Goal: Task Accomplishment & Management: Complete application form

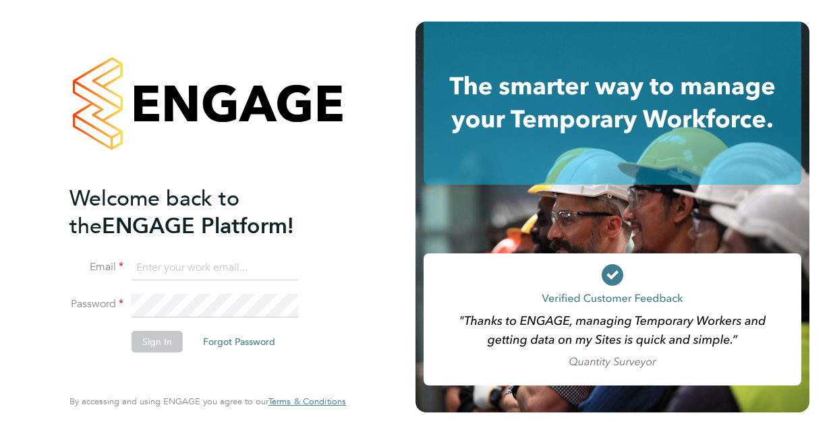
type input "[EMAIL_ADDRESS][DOMAIN_NAME]"
click at [150, 349] on button "Sign In" at bounding box center [156, 342] width 51 height 22
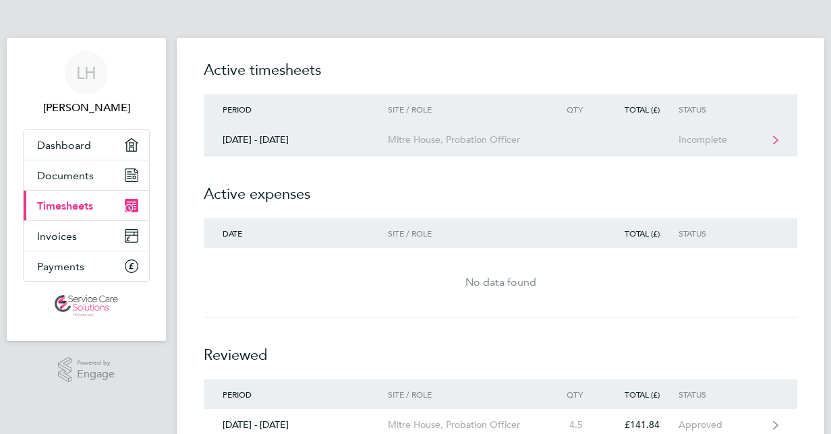
click at [400, 141] on div "Mitre House, Probation Officer" at bounding box center [465, 139] width 154 height 11
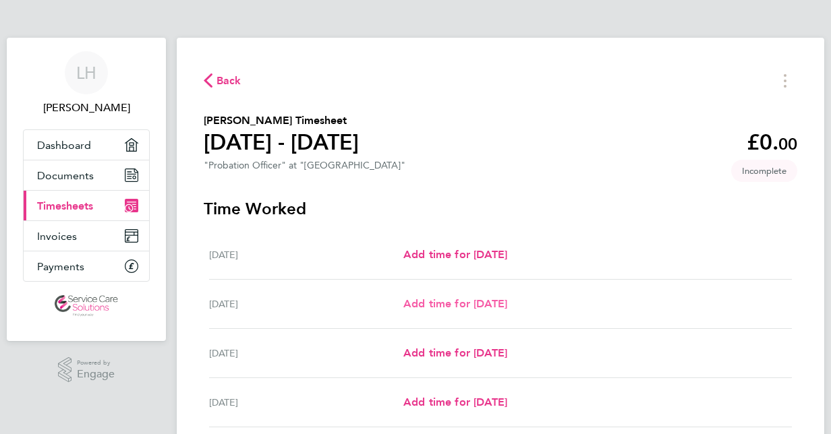
click at [417, 309] on span "Add time for [DATE]" at bounding box center [455, 303] width 104 height 13
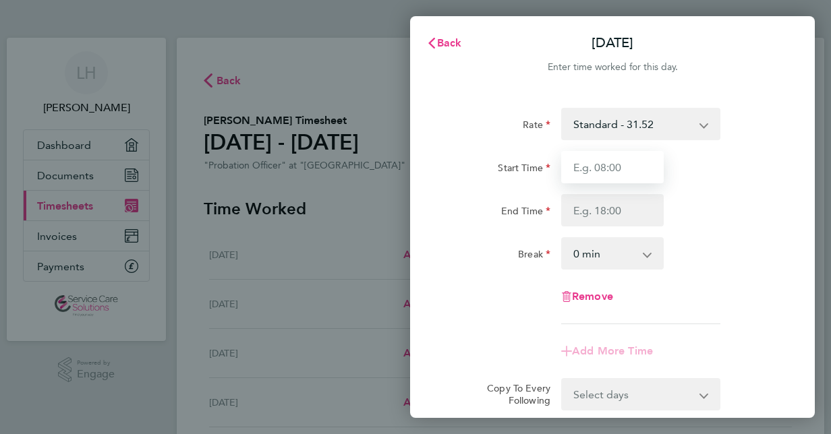
click at [604, 166] on input "Start Time" at bounding box center [612, 167] width 102 height 32
click at [603, 169] on input "Start Time" at bounding box center [612, 167] width 102 height 32
drag, startPoint x: 640, startPoint y: 155, endPoint x: 580, endPoint y: 166, distance: 61.0
click at [580, 166] on input "Start Time" at bounding box center [612, 167] width 102 height 32
type input "09:00"
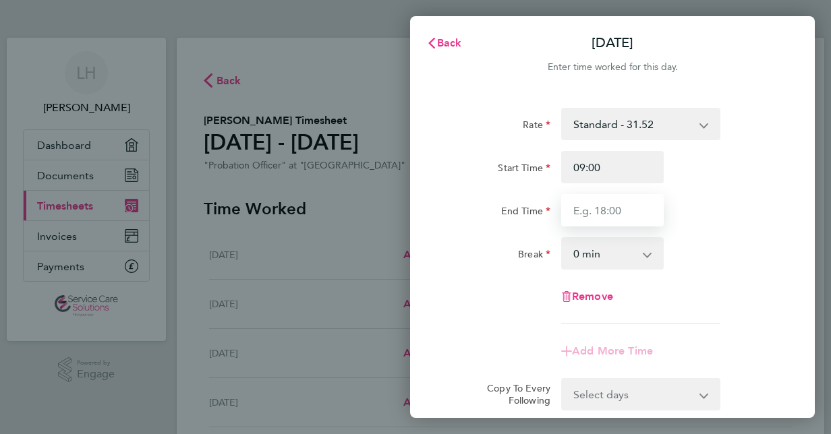
click at [596, 225] on input "End Time" at bounding box center [612, 210] width 102 height 32
type input "18:00"
click at [597, 254] on select "0 min 15 min 30 min 45 min 60 min 75 min 90 min" at bounding box center [604, 254] width 84 height 30
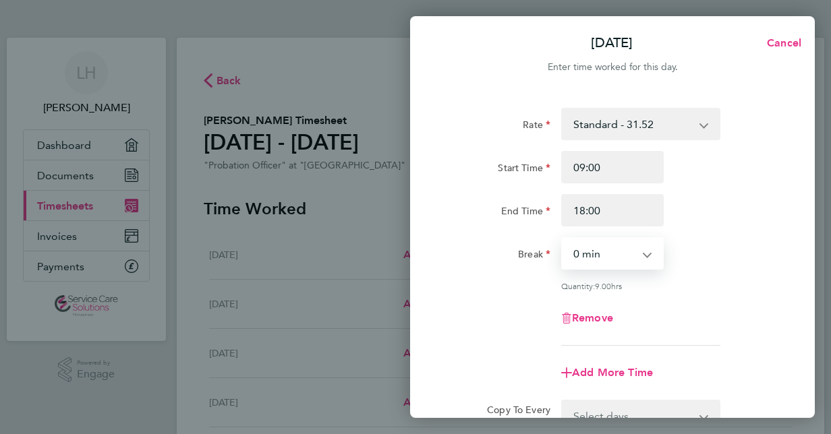
select select "30"
click at [562, 239] on select "0 min 15 min 30 min 45 min 60 min 75 min 90 min" at bounding box center [604, 254] width 84 height 30
click at [709, 307] on div "Remove" at bounding box center [612, 318] width 340 height 32
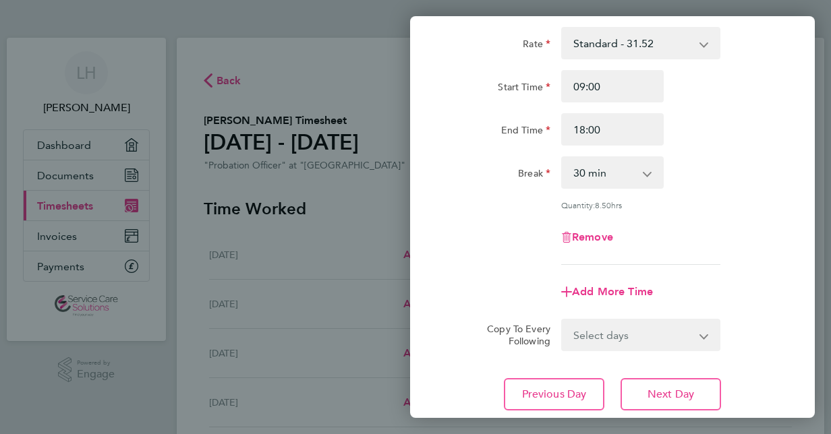
scroll to position [108, 0]
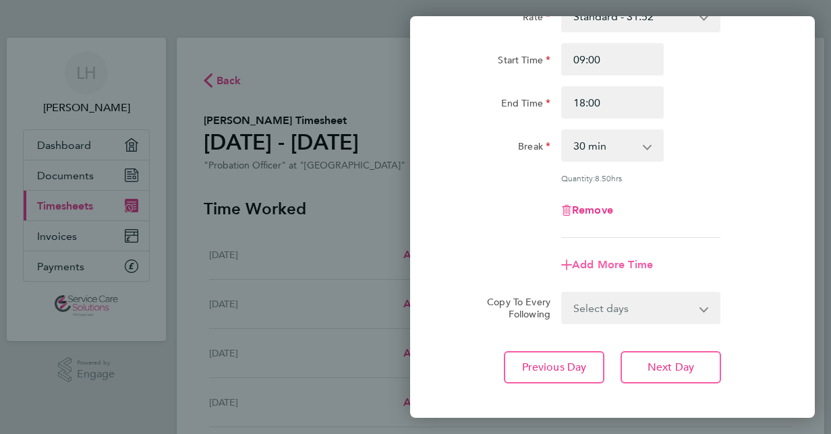
click at [638, 260] on span "Add More Time" at bounding box center [612, 264] width 81 height 13
select select "null"
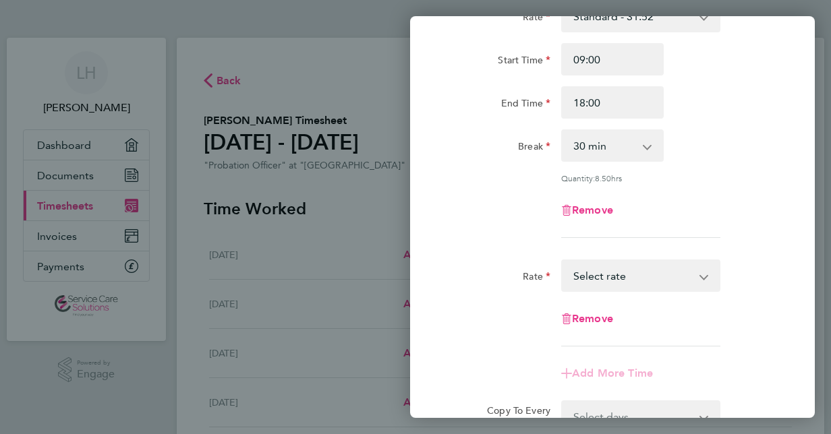
click at [630, 268] on select "Standard - 31.52 Select rate" at bounding box center [632, 276] width 140 height 30
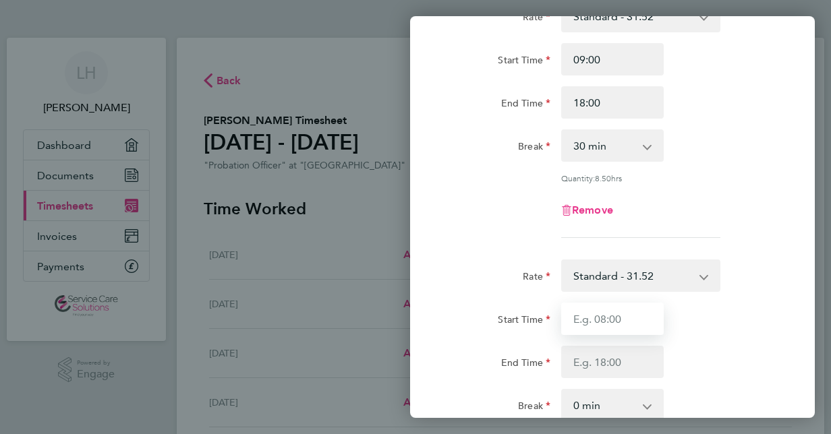
click at [616, 329] on input "Start Time" at bounding box center [612, 319] width 102 height 32
type input "21:00"
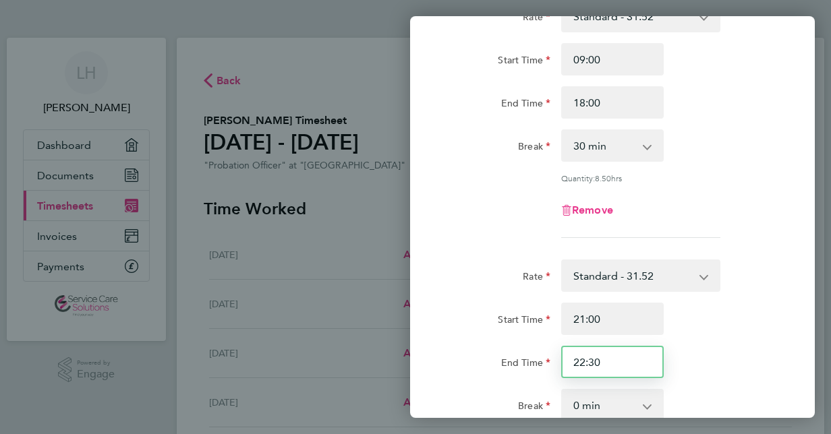
click at [618, 364] on input "22:30" at bounding box center [612, 362] width 102 height 32
click at [589, 364] on input "22:30" at bounding box center [612, 362] width 102 height 32
type input "23:30"
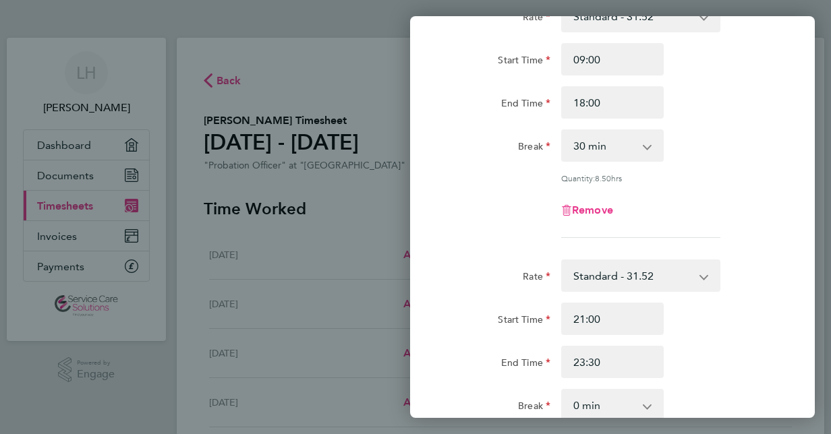
click at [795, 313] on div "Rate Standard - 31.52 Start Time 09:00 End Time 18:00 Break 0 min 15 min 30 min…" at bounding box center [612, 322] width 405 height 676
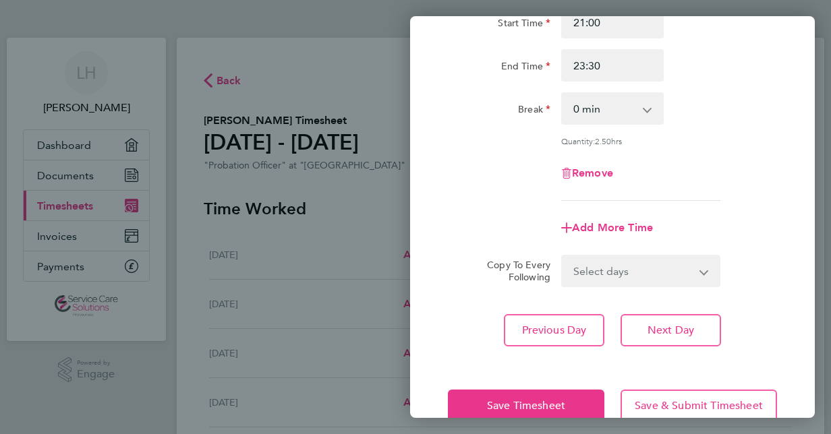
scroll to position [431, 0]
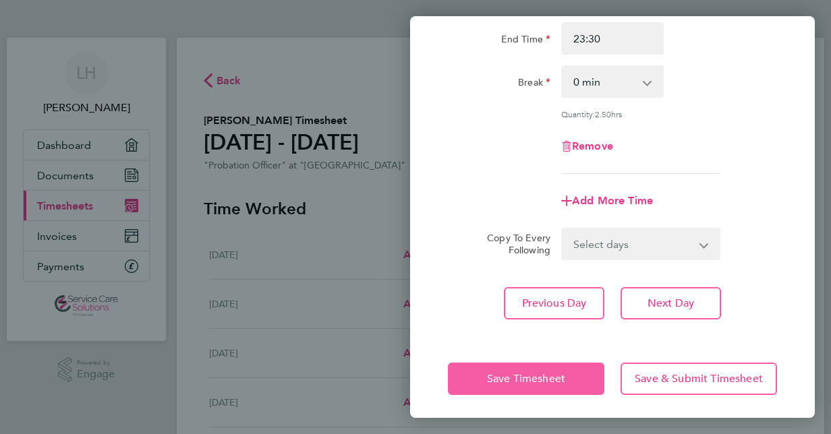
click at [568, 382] on button "Save Timesheet" at bounding box center [526, 379] width 156 height 32
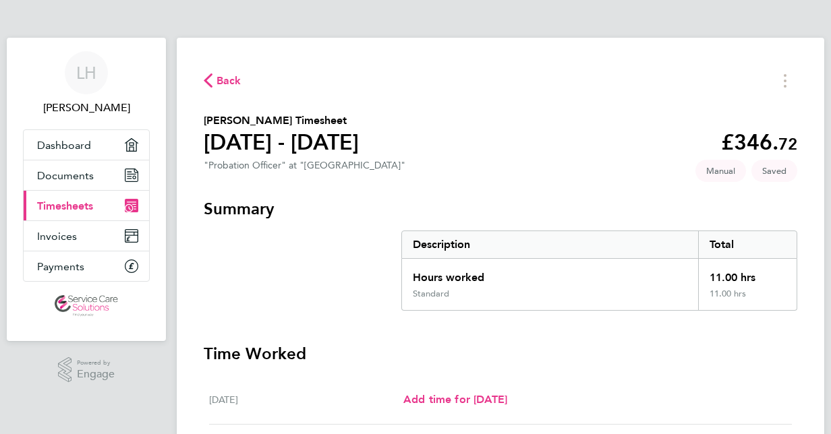
click at [647, 351] on h3 "Time Worked" at bounding box center [500, 354] width 593 height 22
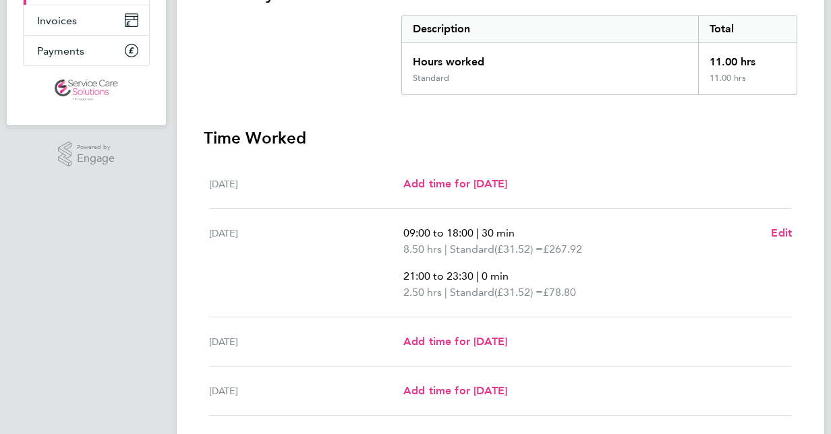
scroll to position [243, 0]
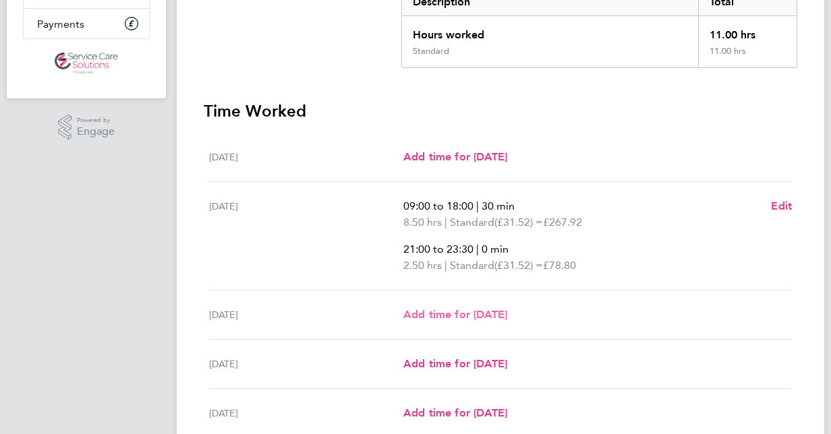
click at [485, 313] on span "Add time for [DATE]" at bounding box center [455, 314] width 104 height 13
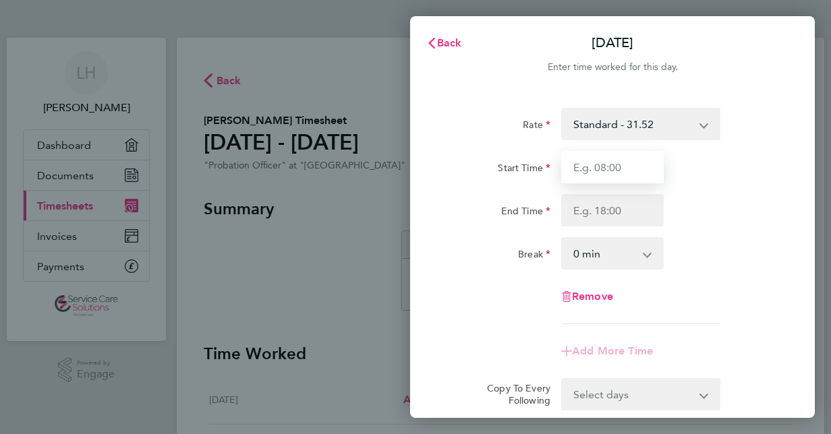
click at [589, 172] on input "Start Time" at bounding box center [612, 167] width 102 height 32
type input "09:00"
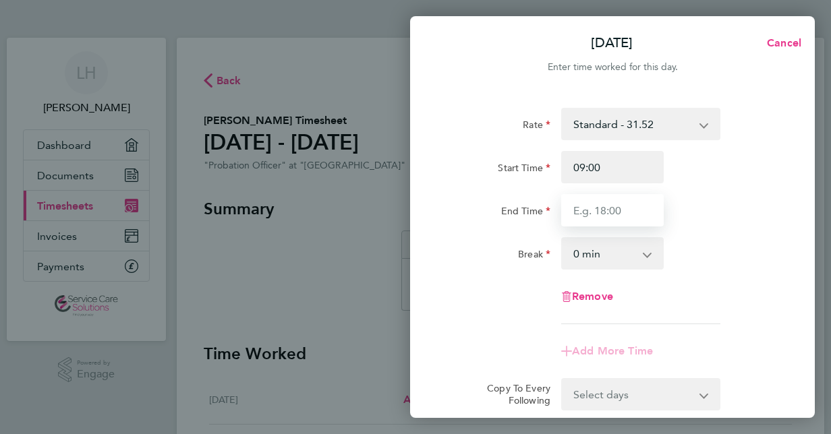
click at [603, 216] on input "End Time" at bounding box center [612, 210] width 102 height 32
type input "18:00"
click at [589, 260] on select "0 min 15 min 30 min 45 min 60 min 75 min 90 min" at bounding box center [604, 254] width 84 height 30
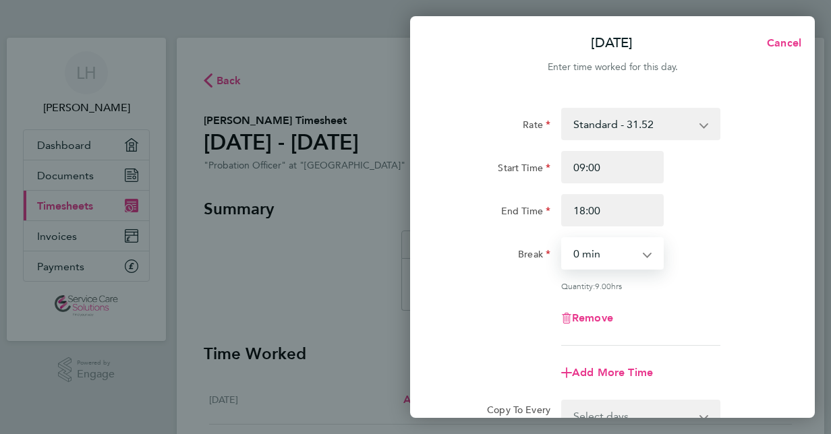
select select "30"
click at [562, 239] on select "0 min 15 min 30 min 45 min 60 min 75 min 90 min" at bounding box center [604, 254] width 84 height 30
click at [728, 311] on div "Remove" at bounding box center [612, 318] width 340 height 32
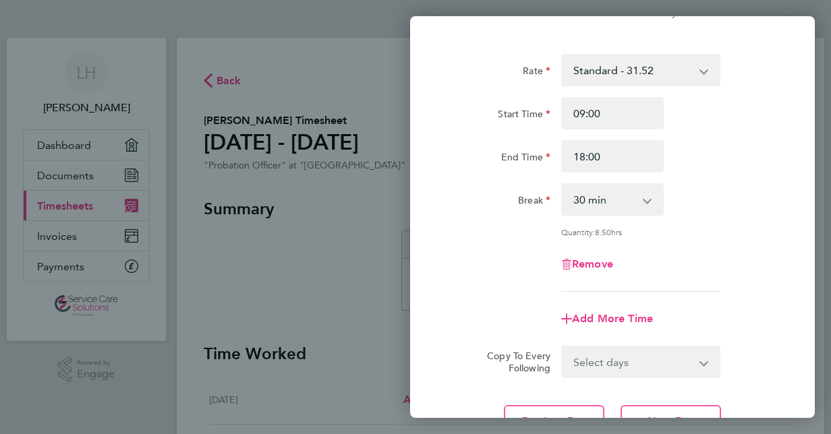
scroll to position [81, 0]
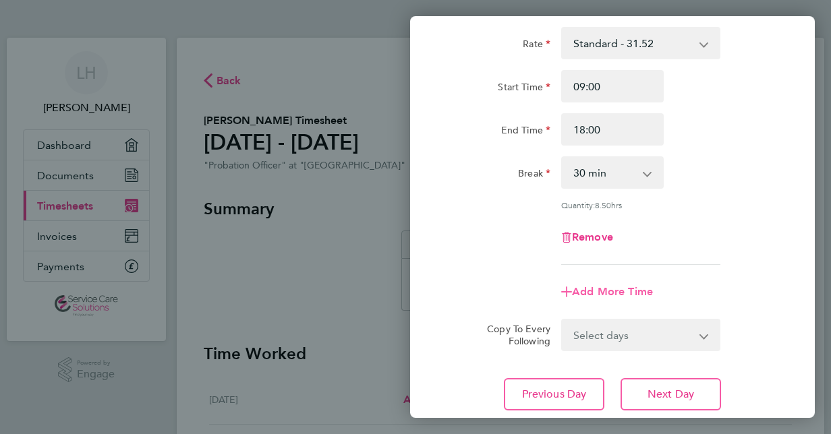
click at [627, 291] on span "Add More Time" at bounding box center [612, 291] width 81 height 13
select select "null"
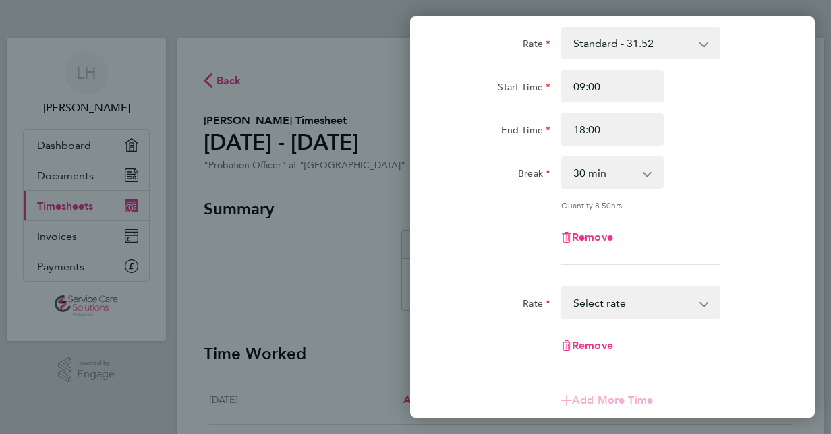
click at [635, 301] on select "Standard - 31.52 Select rate" at bounding box center [632, 303] width 140 height 30
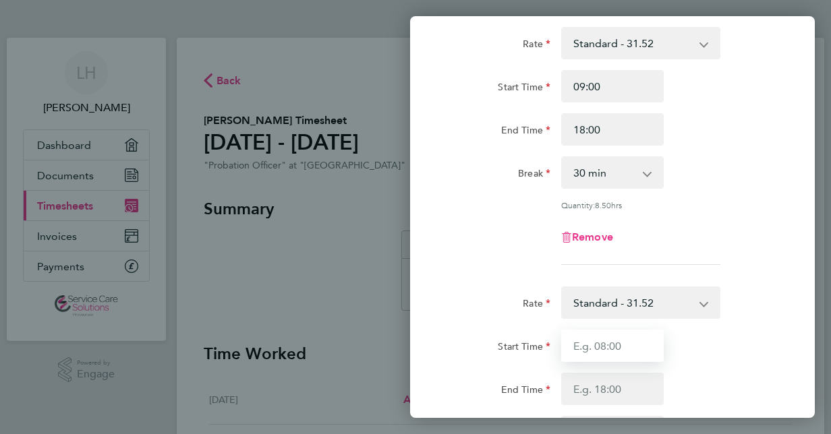
click at [618, 347] on input "Start Time" at bounding box center [612, 346] width 102 height 32
type input "21:00"
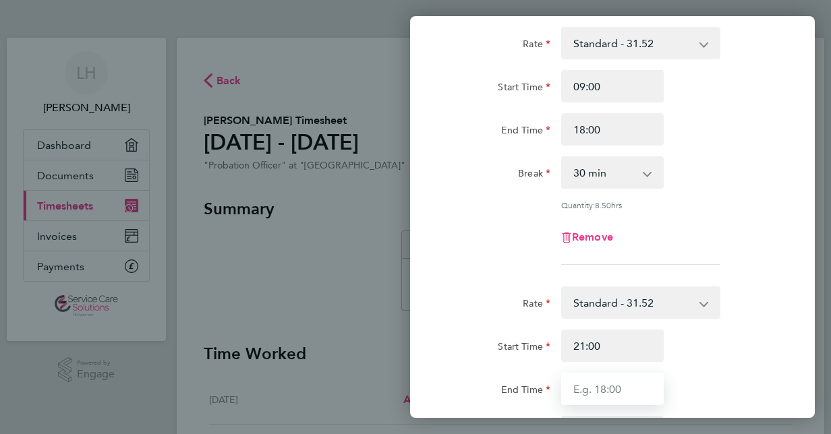
click at [603, 394] on input "End Time" at bounding box center [612, 389] width 102 height 32
type input "00:00"
click at [765, 359] on div "Start Time 21:00" at bounding box center [612, 346] width 340 height 32
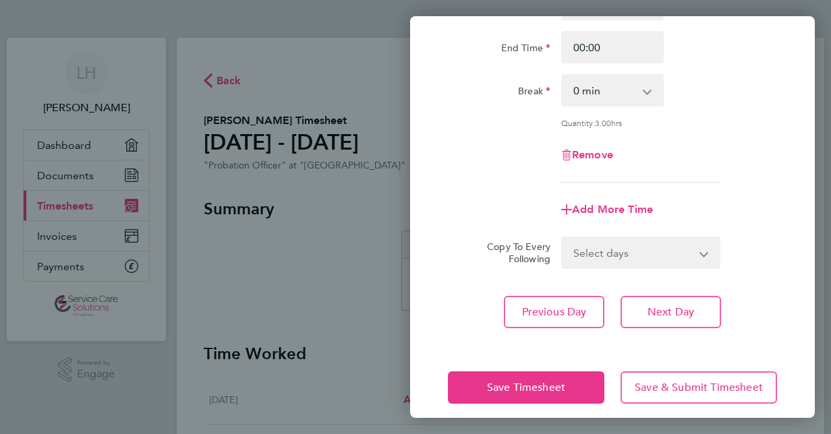
scroll to position [433, 0]
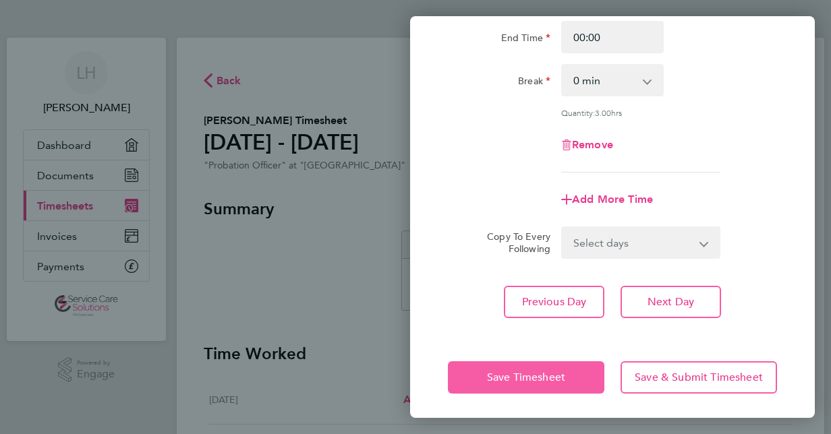
click at [539, 373] on span "Save Timesheet" at bounding box center [526, 377] width 78 height 13
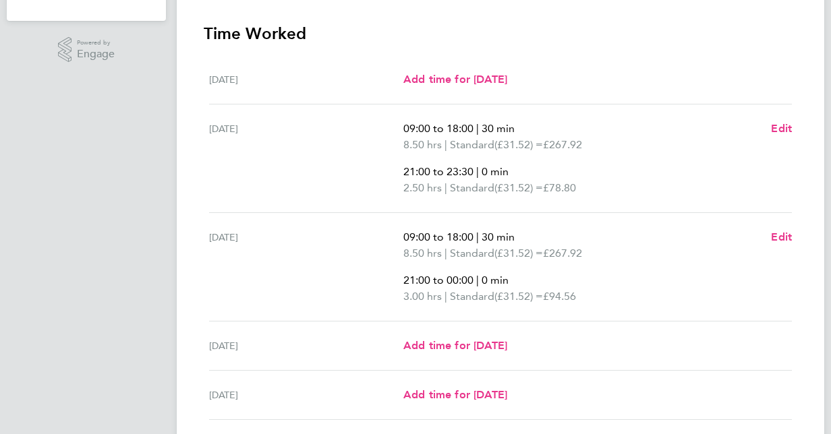
scroll to position [324, 0]
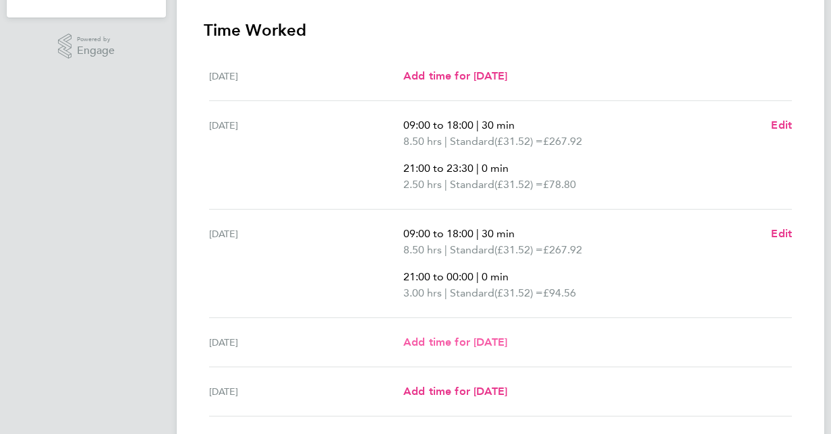
click at [451, 344] on span "Add time for [DATE]" at bounding box center [455, 342] width 104 height 13
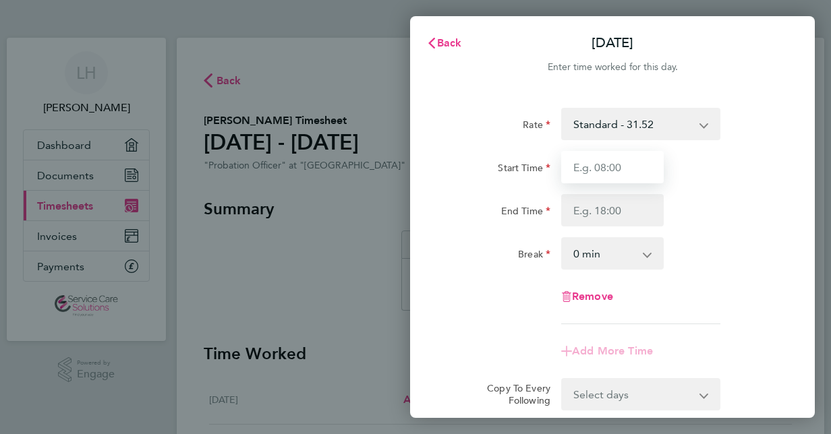
click at [654, 173] on input "Start Time" at bounding box center [612, 167] width 102 height 32
type input ")"
type input "("
type input "09:00"
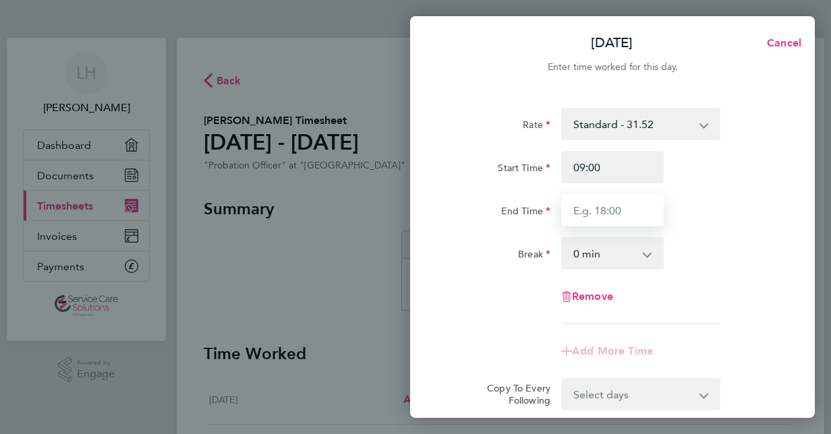
click at [612, 216] on input "End Time" at bounding box center [612, 210] width 102 height 32
type input "18:00"
click at [769, 172] on div "Start Time 09:00" at bounding box center [612, 167] width 340 height 32
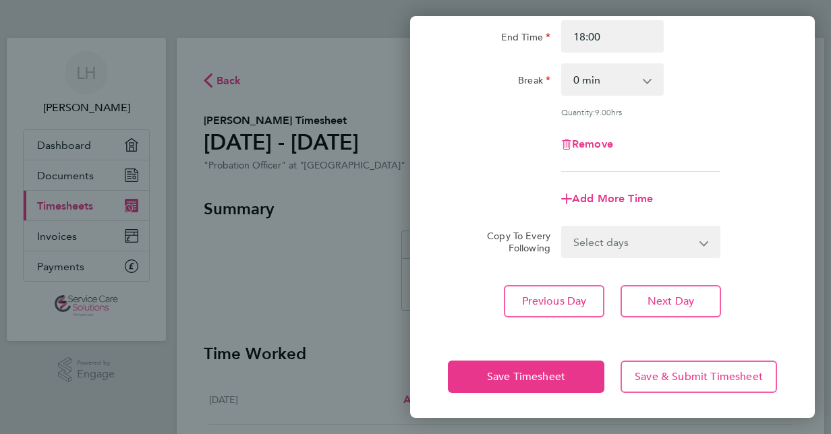
scroll to position [175, 0]
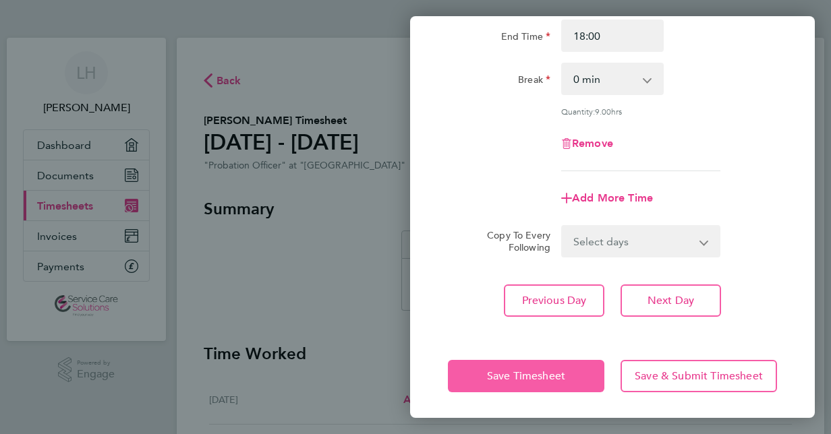
click at [547, 380] on span "Save Timesheet" at bounding box center [526, 375] width 78 height 13
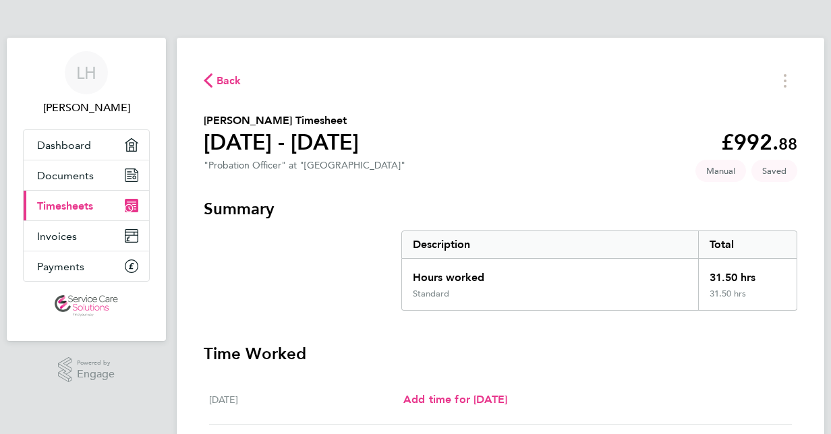
click at [550, 269] on div "Hours worked" at bounding box center [550, 274] width 296 height 30
